Goal: Check status: Check status

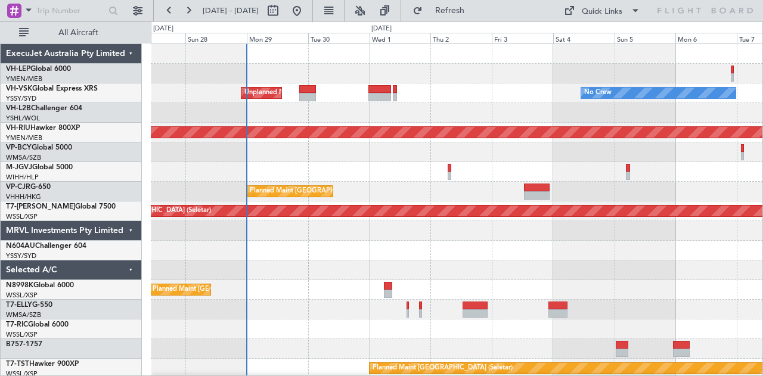
click at [389, 119] on div at bounding box center [457, 113] width 612 height 20
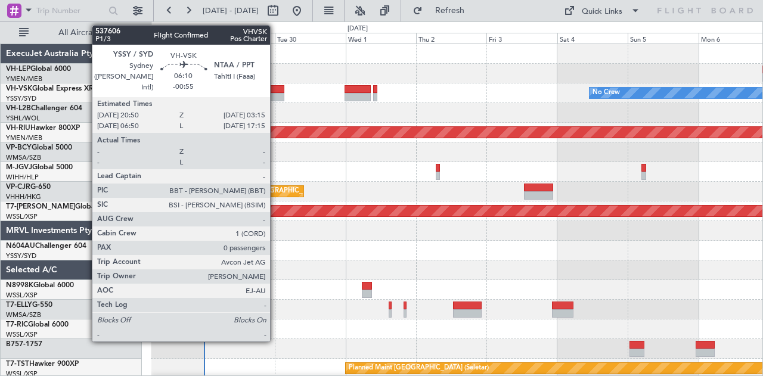
click at [276, 93] on div at bounding box center [274, 97] width 19 height 8
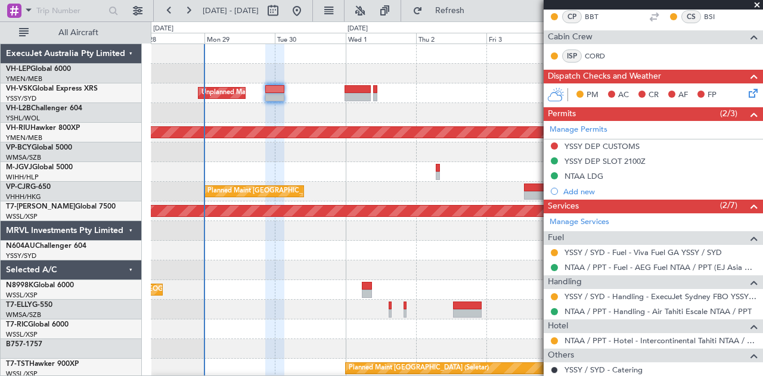
scroll to position [239, 0]
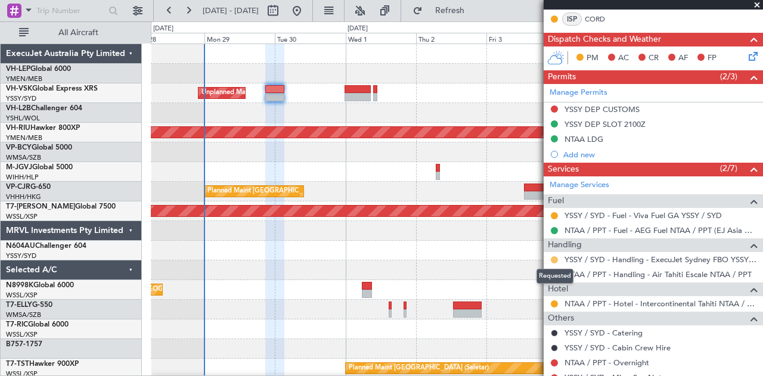
click at [555, 256] on button at bounding box center [554, 259] width 7 height 7
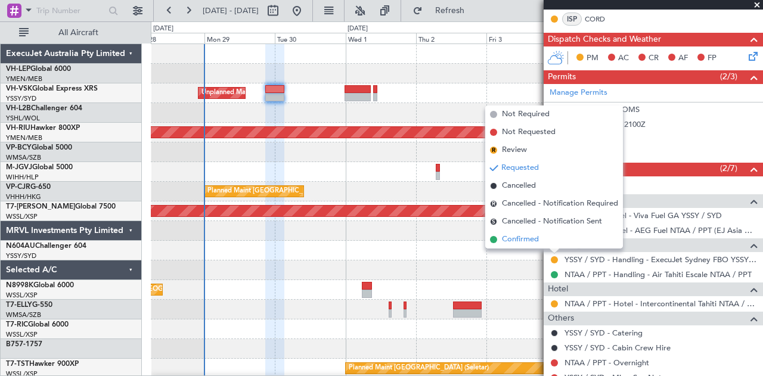
click at [532, 240] on span "Confirmed" at bounding box center [520, 240] width 37 height 12
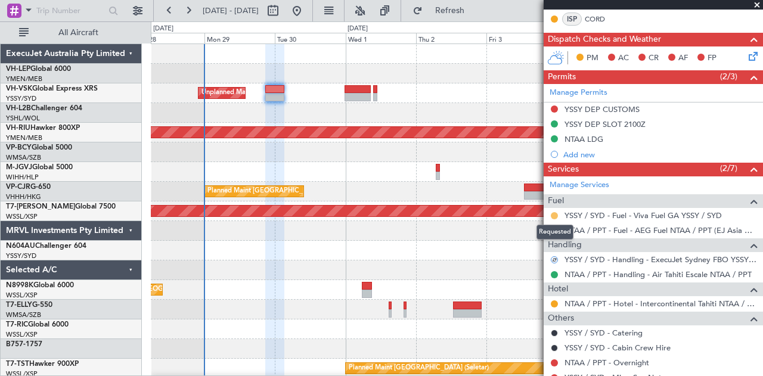
click at [553, 212] on button at bounding box center [554, 215] width 7 height 7
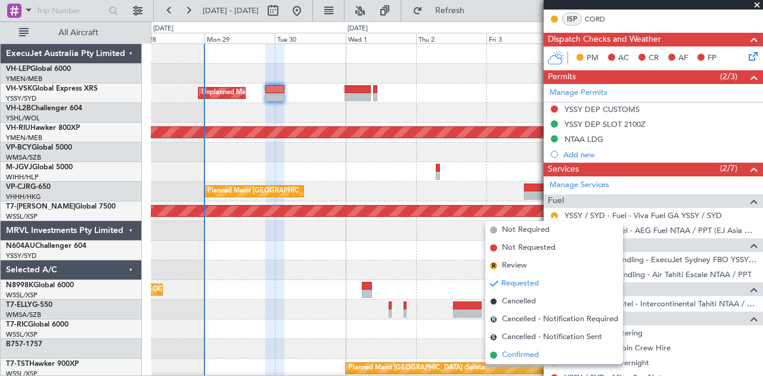
click at [499, 351] on li "Confirmed" at bounding box center [554, 355] width 138 height 18
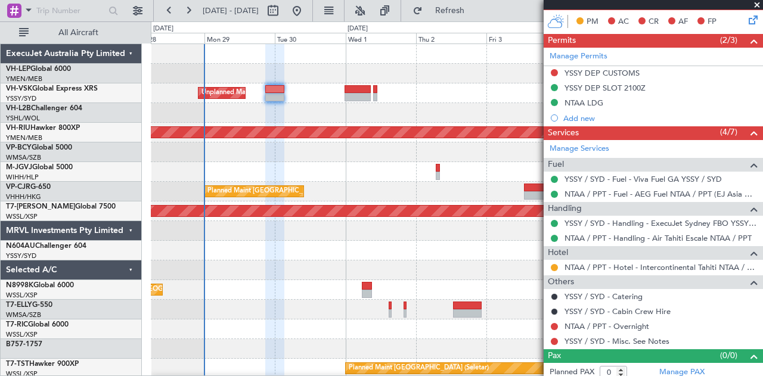
scroll to position [278, 0]
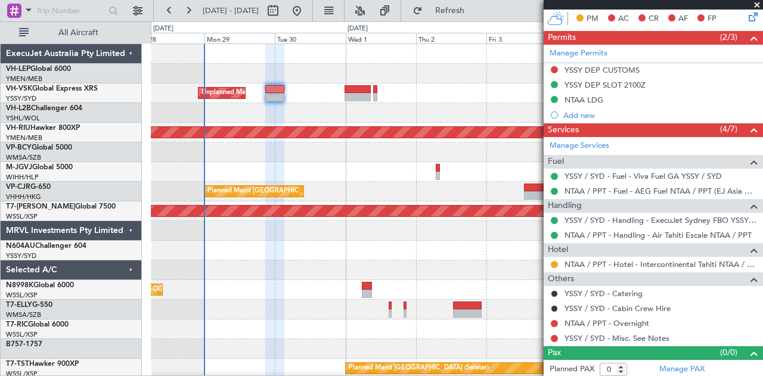
click at [552, 338] on div at bounding box center [555, 339] width 10 height 10
click at [556, 335] on button at bounding box center [554, 338] width 7 height 7
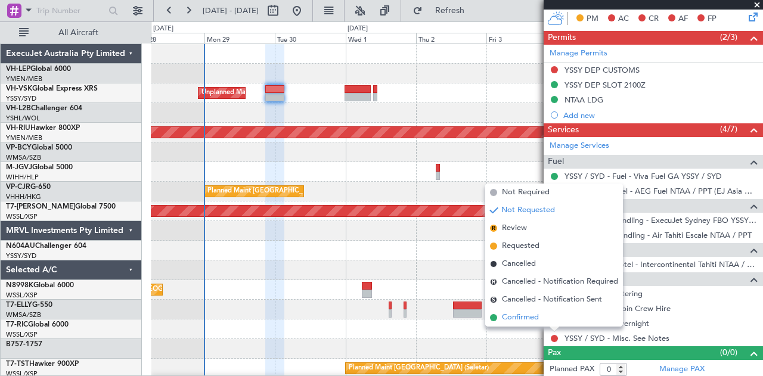
click at [525, 321] on span "Confirmed" at bounding box center [520, 318] width 37 height 12
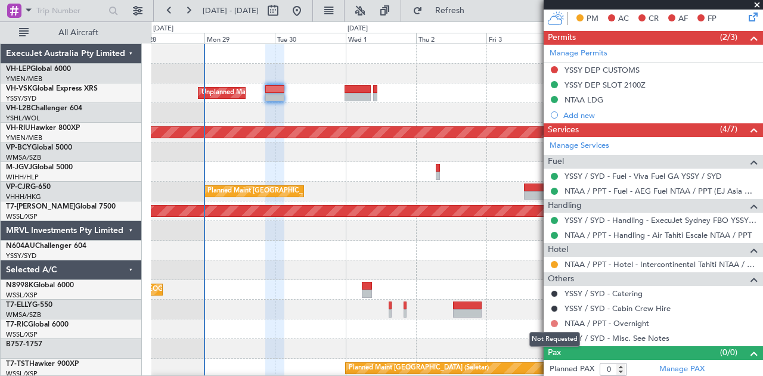
click at [556, 320] on button at bounding box center [554, 323] width 7 height 7
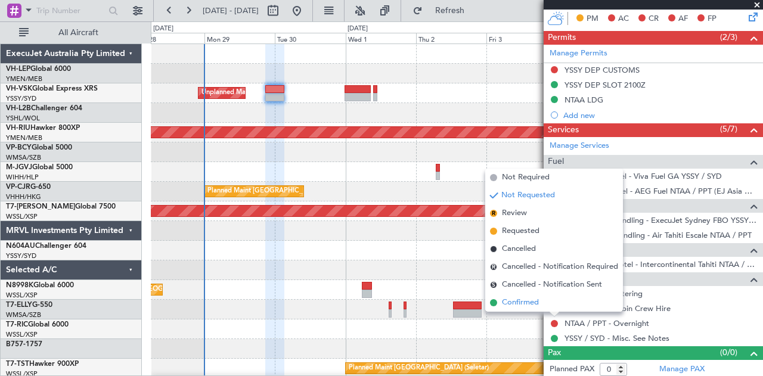
click at [535, 301] on span "Confirmed" at bounding box center [520, 303] width 37 height 12
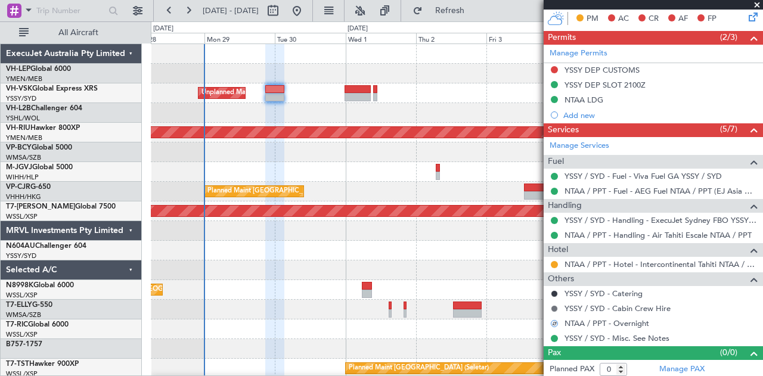
click at [556, 306] on button at bounding box center [554, 308] width 7 height 7
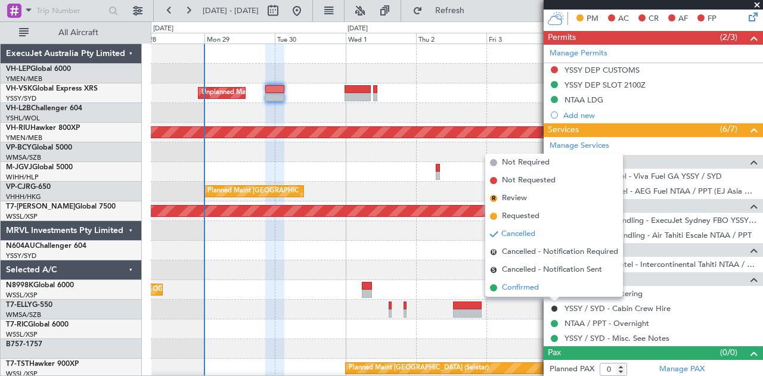
click at [527, 288] on span "Confirmed" at bounding box center [520, 288] width 37 height 12
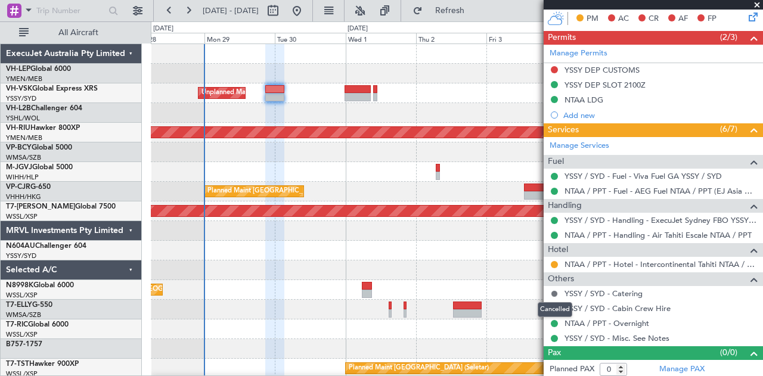
click at [558, 290] on button at bounding box center [554, 293] width 7 height 7
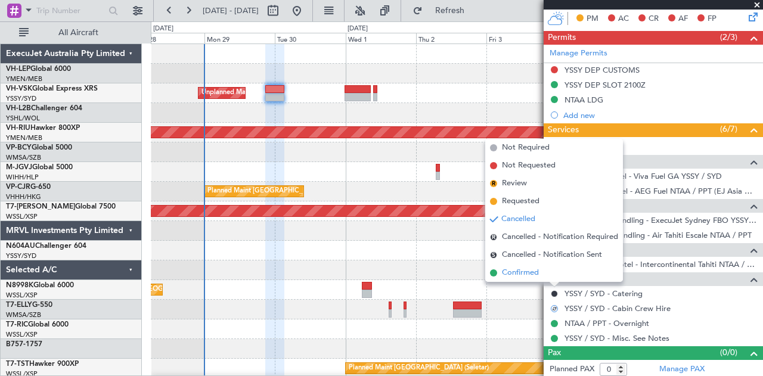
click at [529, 276] on span "Confirmed" at bounding box center [520, 273] width 37 height 12
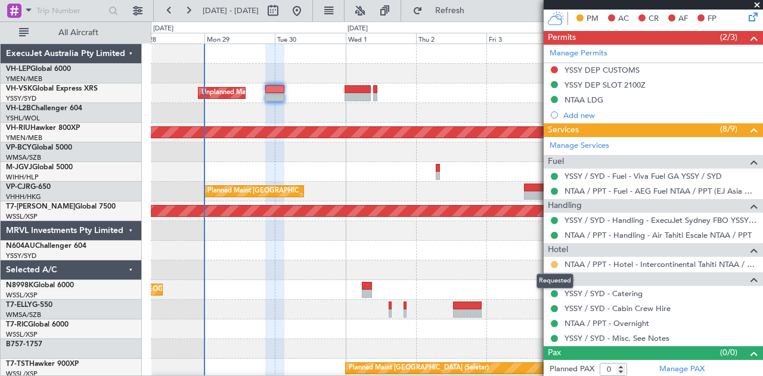
click at [553, 261] on button at bounding box center [554, 264] width 7 height 7
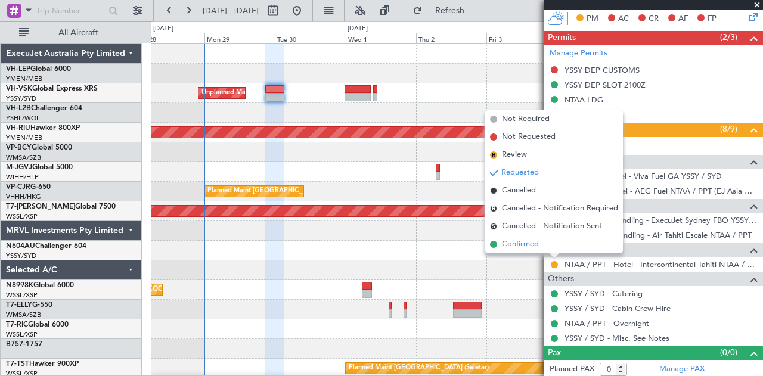
click at [536, 247] on span "Confirmed" at bounding box center [520, 245] width 37 height 12
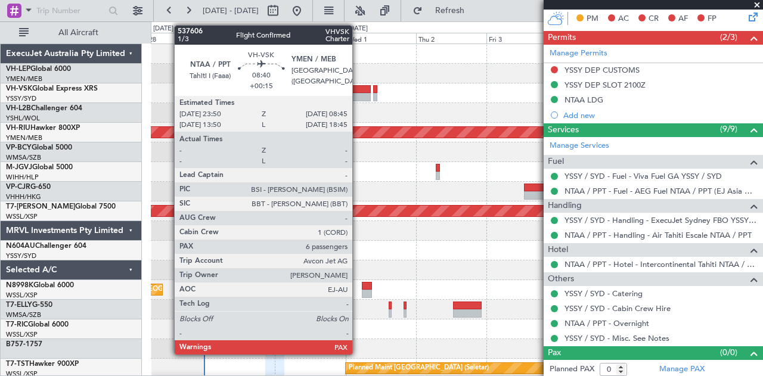
click at [358, 95] on div at bounding box center [358, 97] width 26 height 8
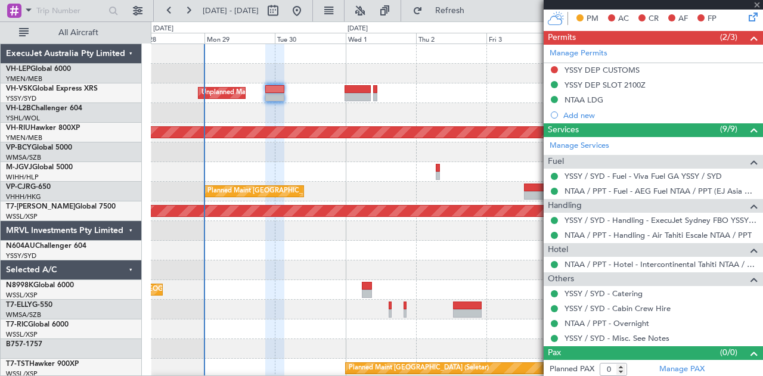
type input "+00:15"
type input "6"
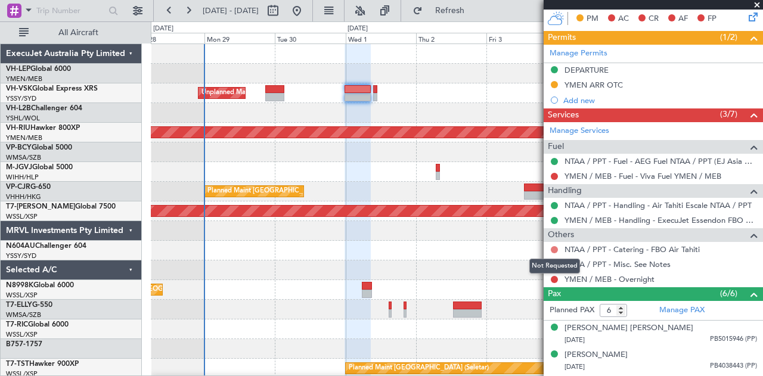
click at [556, 247] on button at bounding box center [554, 249] width 7 height 7
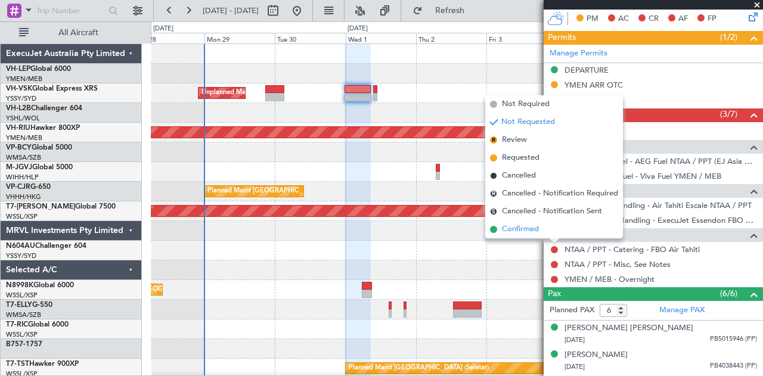
click at [538, 227] on span "Confirmed" at bounding box center [520, 230] width 37 height 12
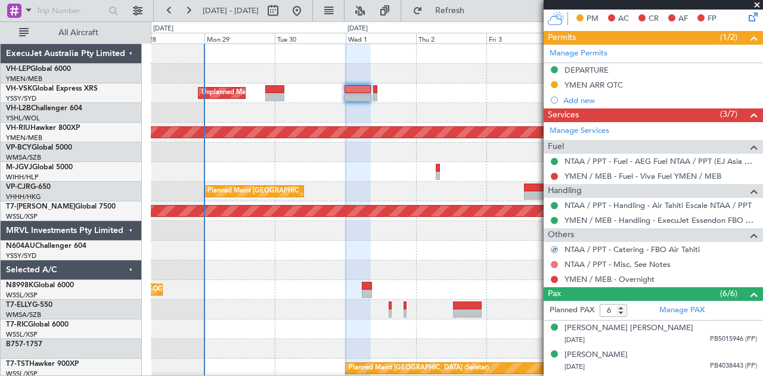
click at [556, 261] on button at bounding box center [554, 264] width 7 height 7
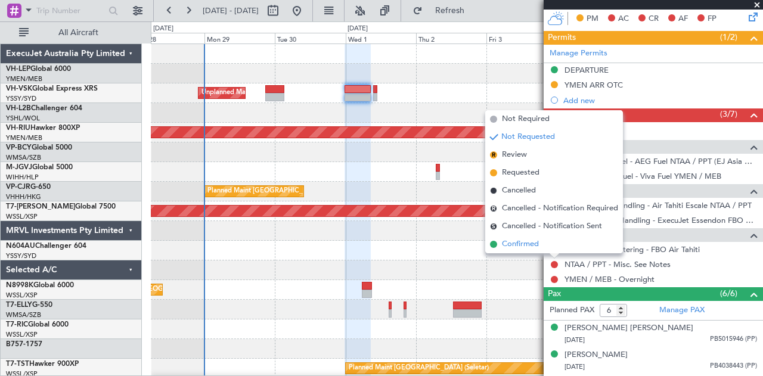
click at [534, 245] on span "Confirmed" at bounding box center [520, 245] width 37 height 12
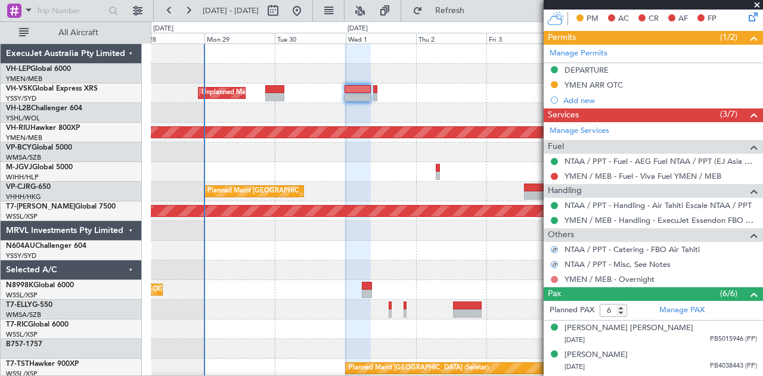
click at [553, 276] on button at bounding box center [554, 279] width 7 height 7
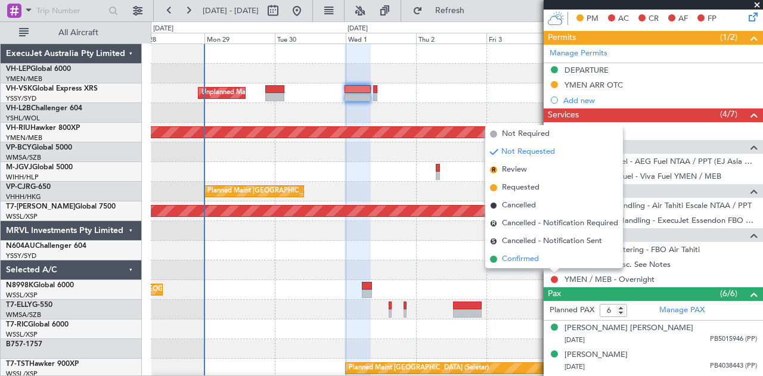
click at [522, 252] on li "Confirmed" at bounding box center [554, 259] width 138 height 18
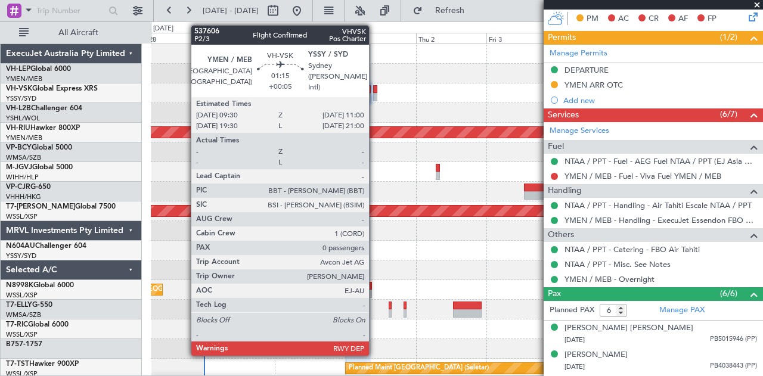
click at [375, 95] on div at bounding box center [375, 97] width 5 height 8
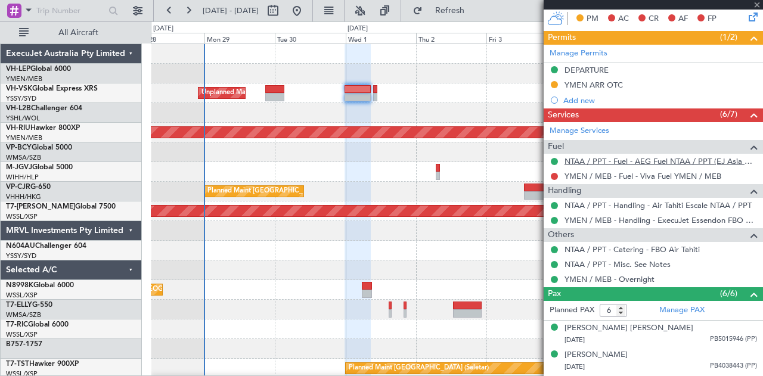
type input "+00:05"
type input "0"
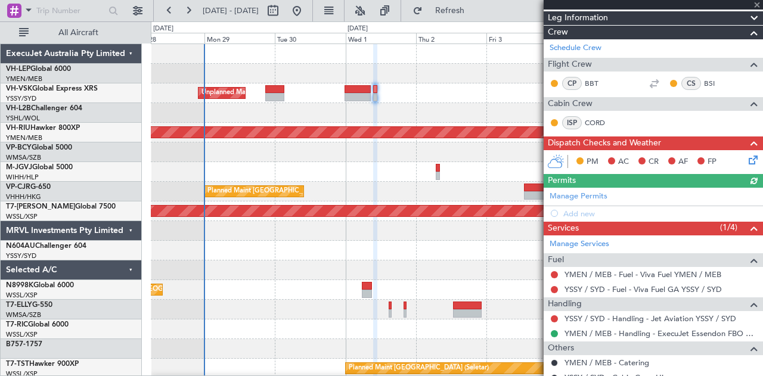
scroll to position [174, 0]
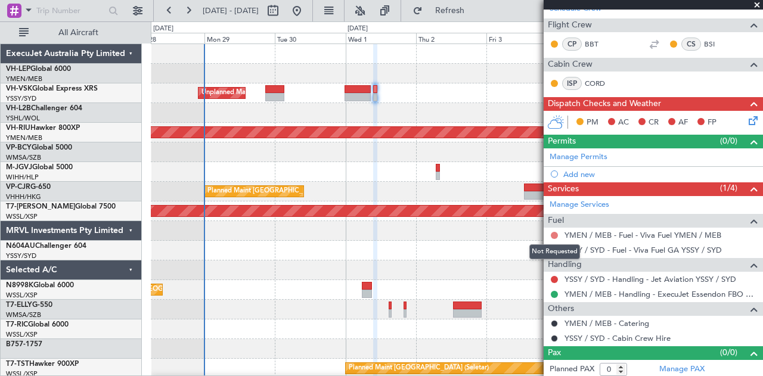
click at [557, 232] on button at bounding box center [554, 235] width 7 height 7
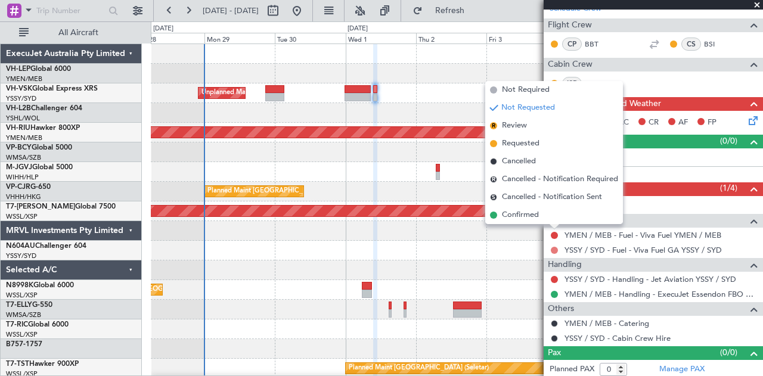
click at [555, 247] on button at bounding box center [554, 250] width 7 height 7
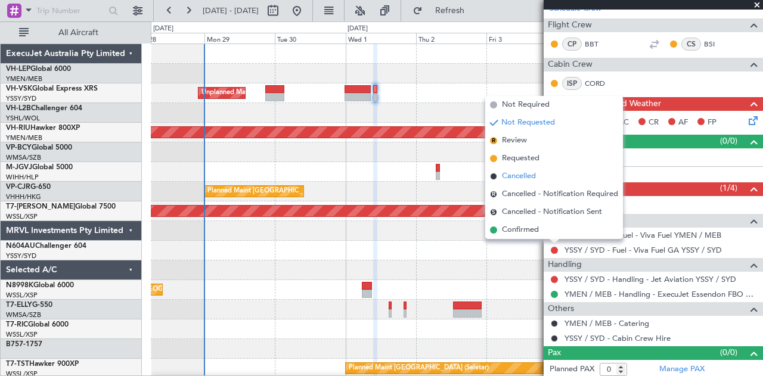
click at [507, 175] on span "Cancelled" at bounding box center [519, 177] width 34 height 12
